Goal: Task Accomplishment & Management: Manage account settings

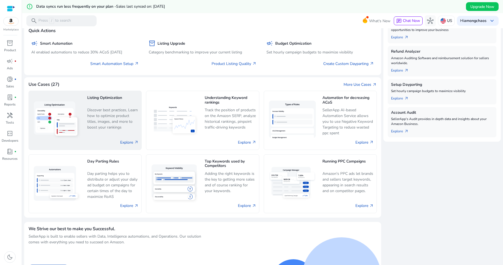
scroll to position [124, 0]
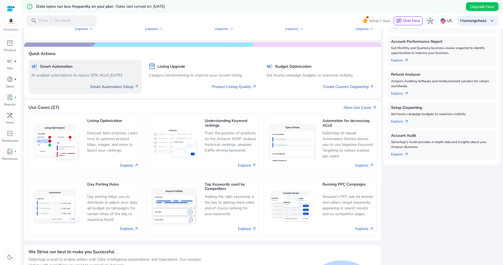
click at [98, 86] on link "Smart Automation Setup arrow_outward" at bounding box center [114, 87] width 49 height 6
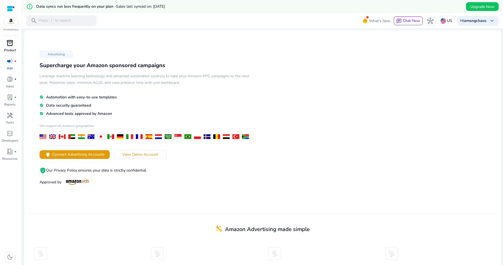
click at [12, 48] on p "Product" at bounding box center [10, 50] width 12 height 5
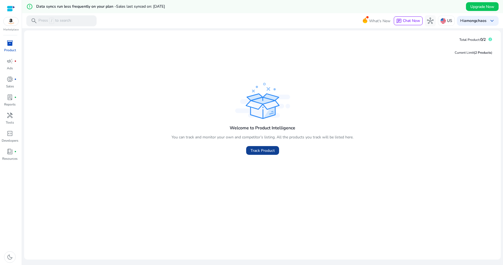
click at [273, 151] on span "Track Product" at bounding box center [262, 151] width 24 height 6
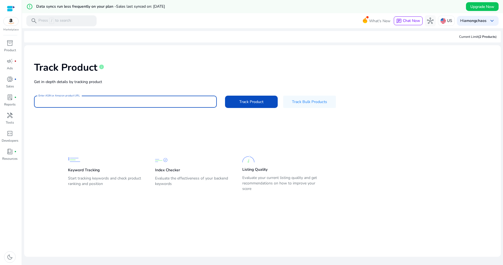
paste input "**********"
click at [225, 96] on button "Track Product" at bounding box center [251, 102] width 53 height 12
type input "*"
paste input "**********"
type input "**********"
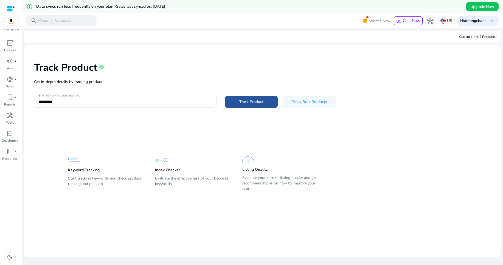
click at [259, 102] on span "Track Product" at bounding box center [251, 102] width 24 height 6
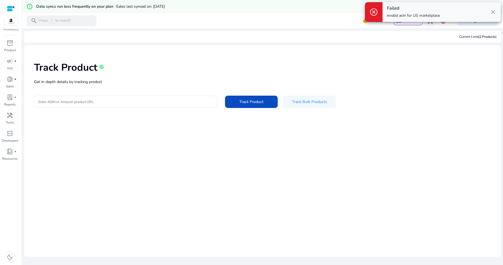
click at [492, 13] on span "close" at bounding box center [492, 12] width 7 height 7
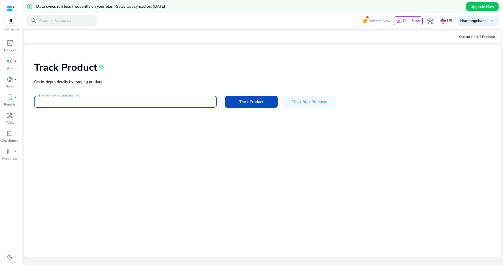
paste input "**********"
type input "**********"
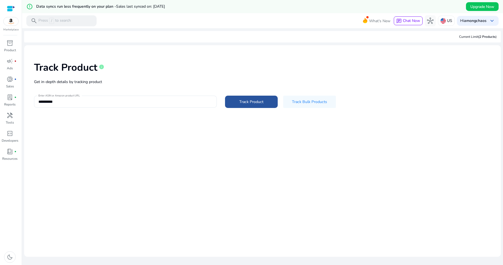
click at [260, 104] on span "Track Product" at bounding box center [251, 102] width 24 height 6
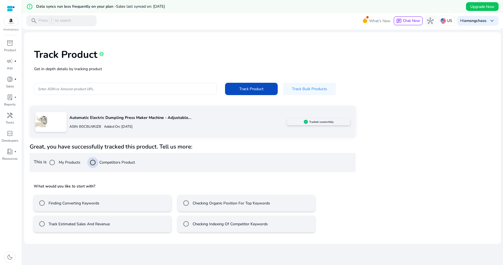
scroll to position [13, 0]
click at [90, 222] on label "Track Estimated Sales And Revenue" at bounding box center [78, 224] width 62 height 6
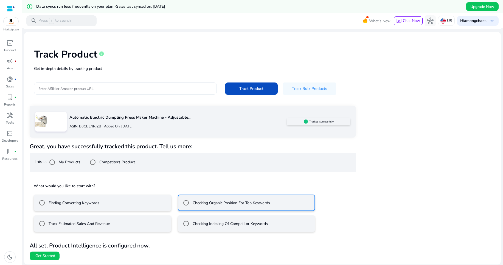
click at [120, 226] on mat-radio-button "Track Estimated Sales And Revenue" at bounding box center [102, 224] width 137 height 16
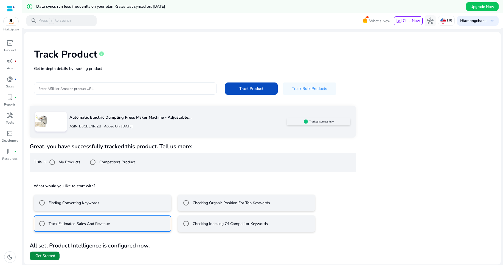
click at [47, 257] on span "Get Started" at bounding box center [45, 255] width 20 height 5
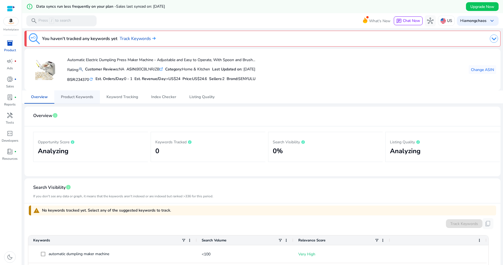
click at [77, 98] on span "Product Keywords" at bounding box center [77, 97] width 32 height 4
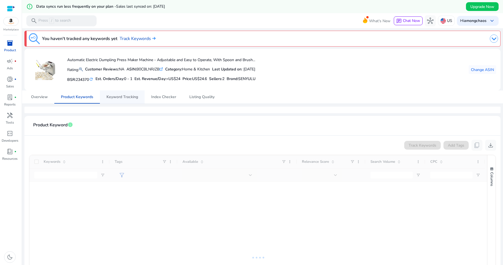
click at [116, 98] on span "Keyword Tracking" at bounding box center [122, 97] width 32 height 4
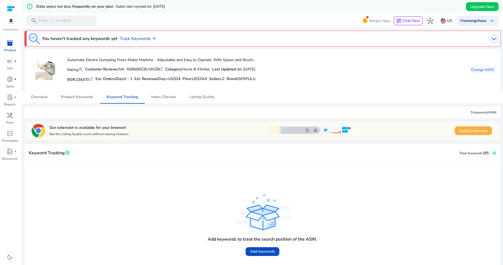
click at [477, 131] on span "Install Extension" at bounding box center [473, 131] width 29 height 6
click at [477, 20] on b "amongchaos" at bounding box center [475, 20] width 22 height 5
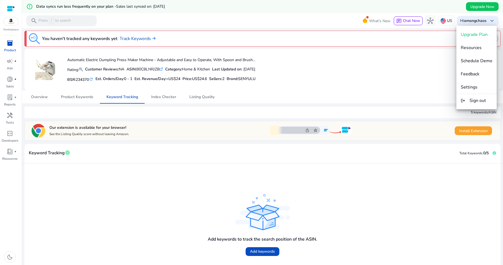
click at [330, 130] on div at bounding box center [251, 132] width 503 height 265
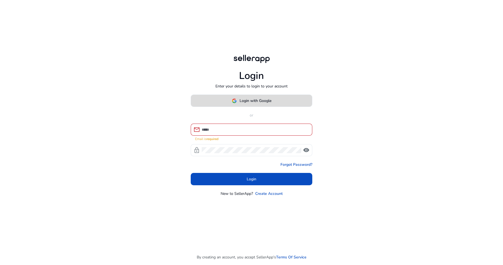
click at [243, 103] on span "Login with Google" at bounding box center [255, 101] width 32 height 6
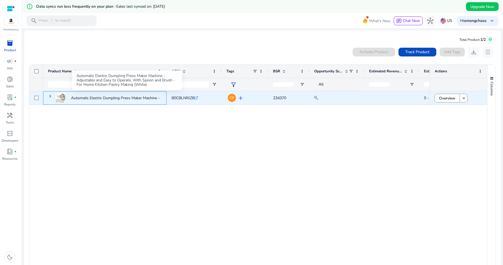
click at [104, 100] on p "Automatic Electric Dumpling Press Maker Machine - Adjustable..." at bounding box center [126, 97] width 110 height 11
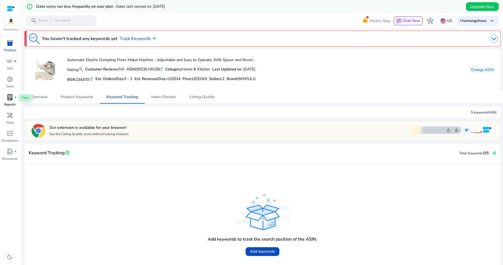
click at [9, 97] on span "lab_profile" at bounding box center [10, 97] width 7 height 7
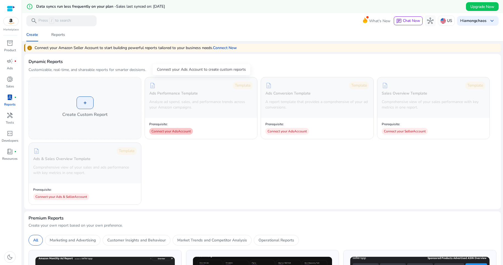
click at [172, 131] on div "Connect your Ads Account" at bounding box center [171, 131] width 44 height 7
click at [470, 22] on b "amongchaos" at bounding box center [475, 20] width 22 height 5
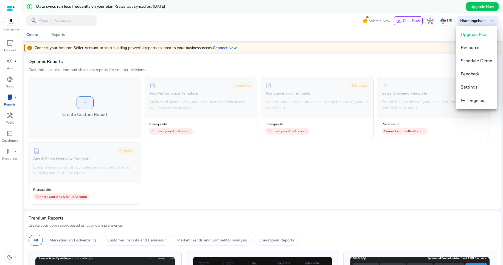
click at [395, 130] on div at bounding box center [251, 132] width 503 height 265
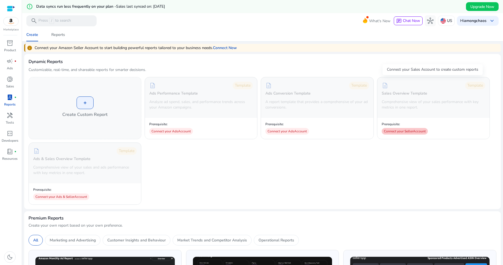
click at [398, 130] on div "Connect your Seller Account" at bounding box center [404, 131] width 46 height 7
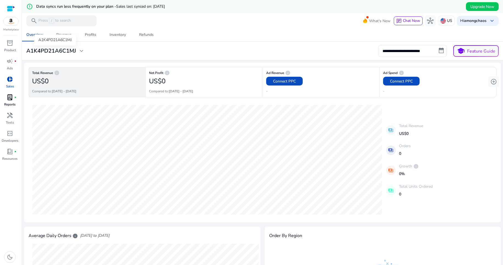
click at [63, 50] on h3 "A1K4PD21A6C1MJ" at bounding box center [51, 51] width 50 height 7
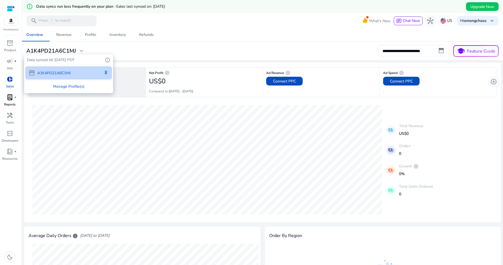
click at [63, 50] on div at bounding box center [251, 132] width 503 height 265
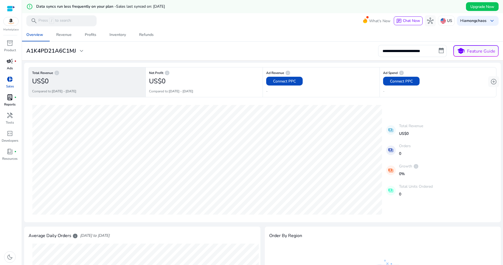
click at [12, 64] on span "campaign" at bounding box center [10, 61] width 7 height 7
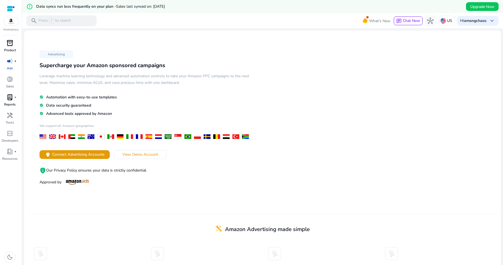
click at [9, 46] on span "inventory_2" at bounding box center [10, 43] width 7 height 7
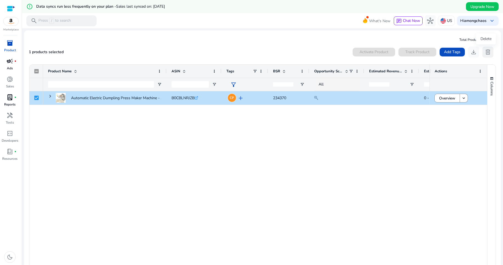
click at [484, 50] on span "delete" at bounding box center [487, 52] width 7 height 7
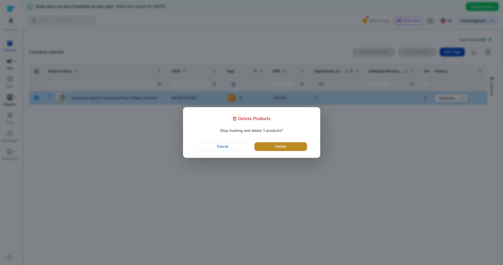
click at [287, 146] on span "button" at bounding box center [280, 146] width 53 height 13
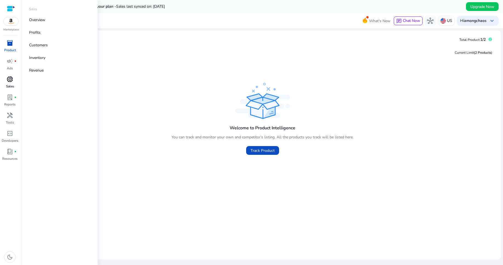
click at [13, 85] on p "Sales" at bounding box center [10, 86] width 8 height 5
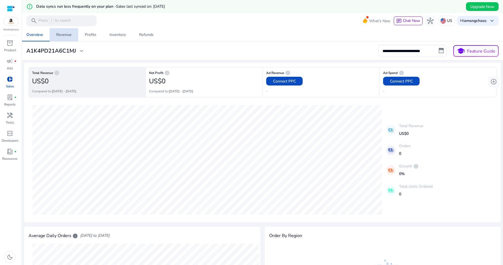
click at [61, 38] on span "Revenue" at bounding box center [63, 34] width 15 height 13
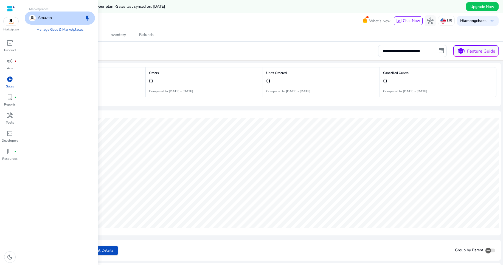
click at [12, 23] on img at bounding box center [11, 21] width 15 height 8
click at [81, 31] on link "Manage Geos & Marketplaces" at bounding box center [60, 30] width 56 height 10
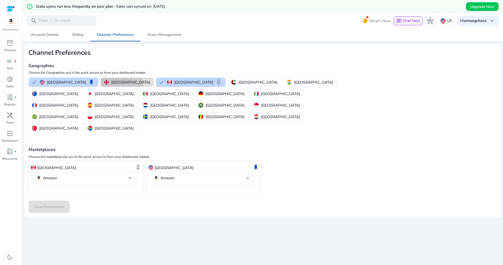
click at [111, 83] on p "[GEOGRAPHIC_DATA]" at bounding box center [130, 83] width 39 height 6
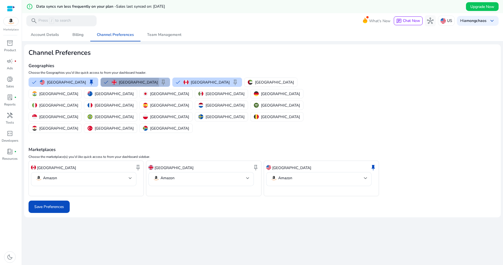
click at [112, 83] on img "button" at bounding box center [114, 82] width 5 height 5
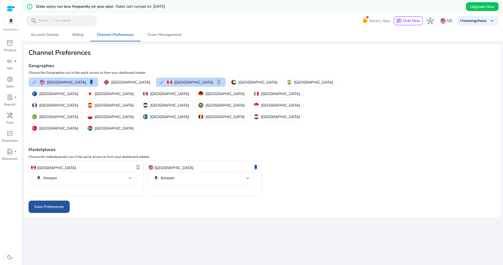
click at [55, 204] on span "Save Preferences" at bounding box center [49, 207] width 30 height 6
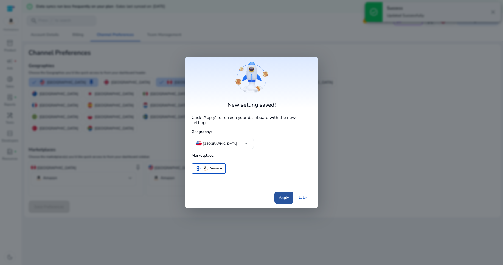
click at [278, 196] on span at bounding box center [283, 197] width 19 height 13
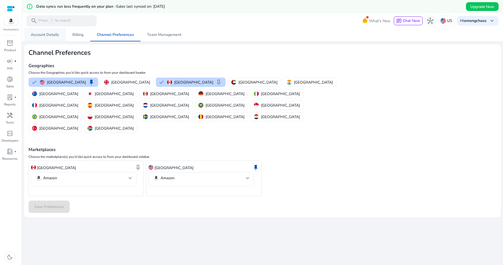
click at [43, 35] on span "Account Details" at bounding box center [45, 35] width 28 height 4
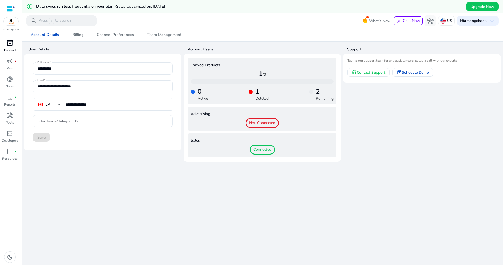
click at [9, 44] on span "inventory_2" at bounding box center [10, 43] width 7 height 7
